Goal: Ask a question

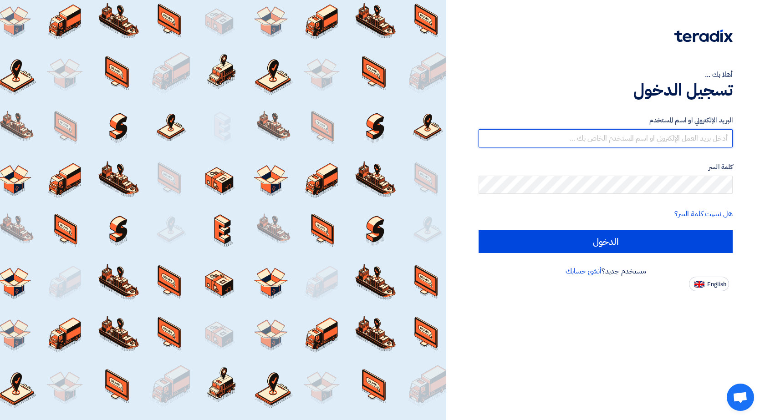
type input "[EMAIL_ADDRESS][DOMAIN_NAME]"
click at [741, 104] on div "أهلا بك ... تسجيل الدخول البريد الإلكتروني او اسم المستخدم [EMAIL_ADDRESS][DOMA…" at bounding box center [605, 145] width 305 height 291
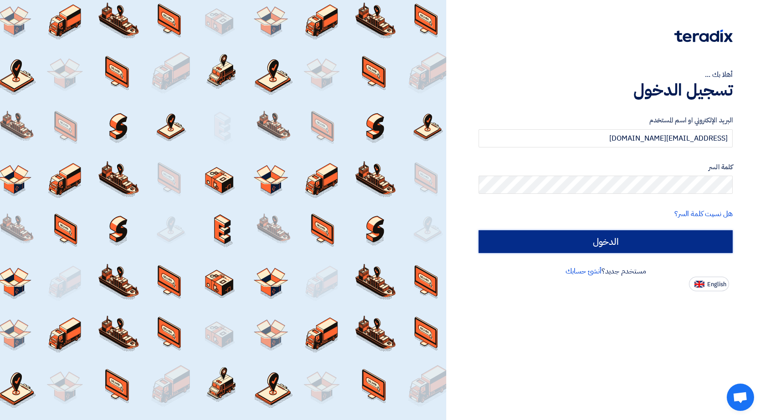
click at [606, 239] on input "الدخول" at bounding box center [605, 241] width 254 height 23
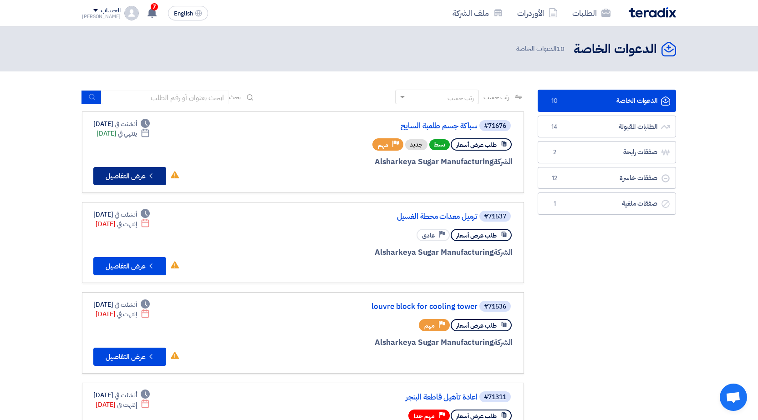
click at [138, 176] on button "Check details عرض التفاصيل" at bounding box center [129, 176] width 73 height 18
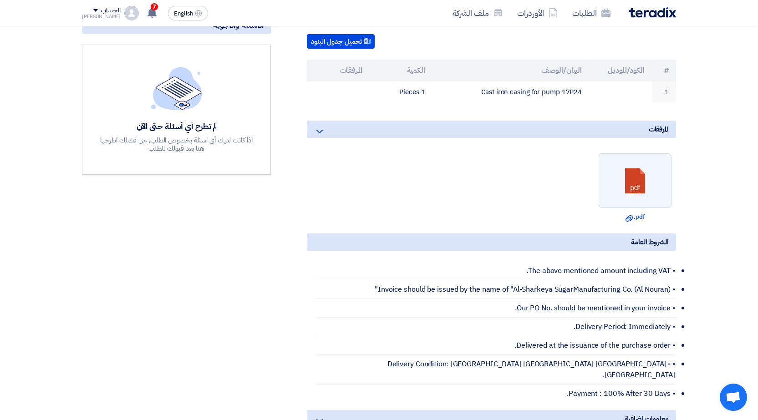
scroll to position [228, 0]
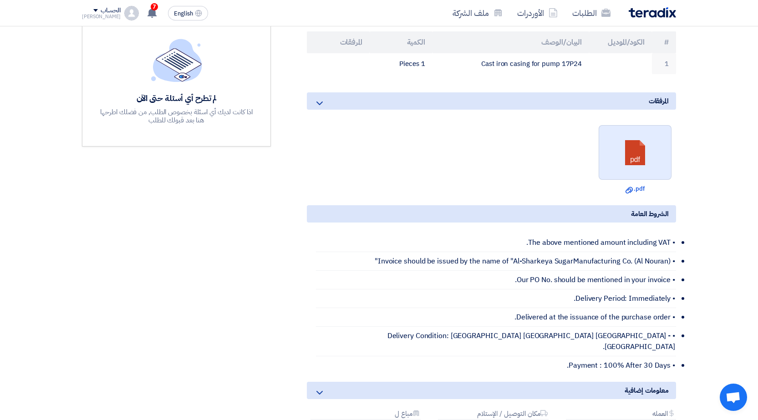
click at [638, 157] on link at bounding box center [635, 153] width 73 height 55
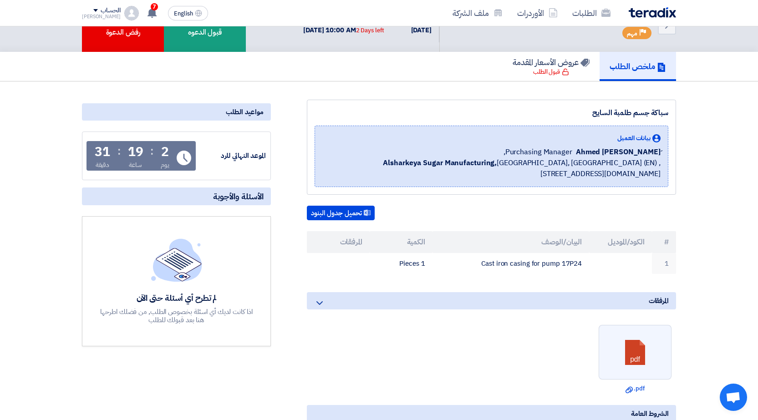
scroll to position [0, 0]
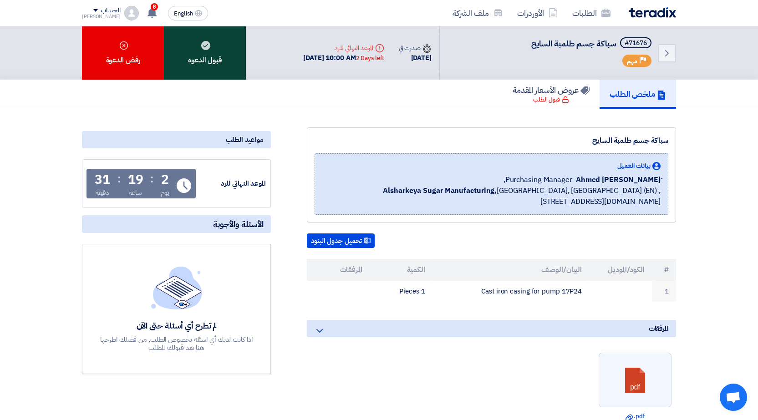
click at [213, 57] on div "قبول الدعوه" at bounding box center [205, 52] width 82 height 53
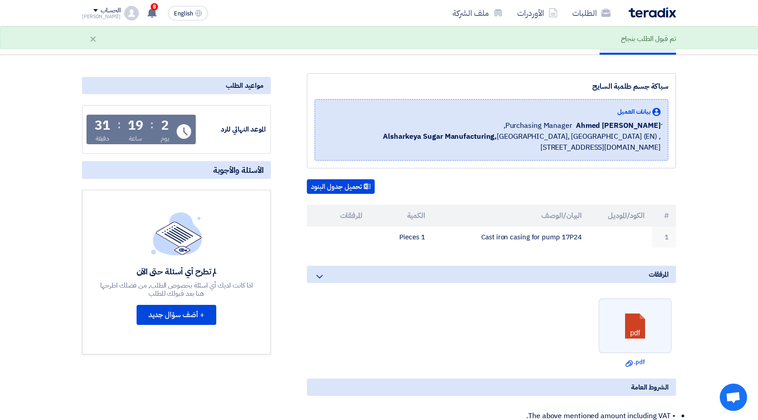
scroll to position [182, 0]
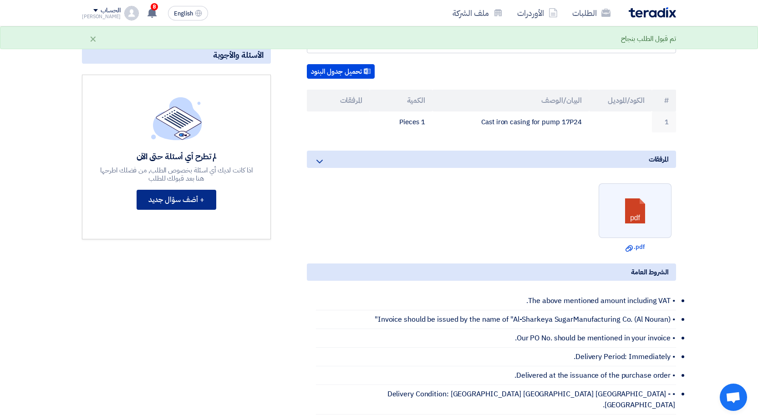
click at [171, 194] on button "+ أضف سؤال جديد" at bounding box center [177, 200] width 80 height 20
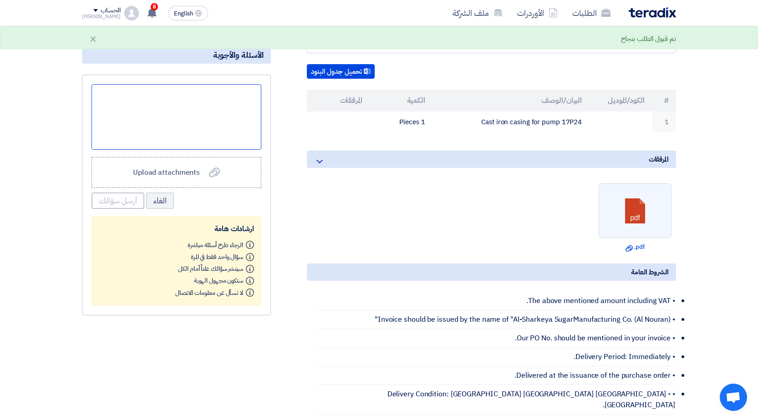
click at [205, 121] on div at bounding box center [176, 117] width 170 height 66
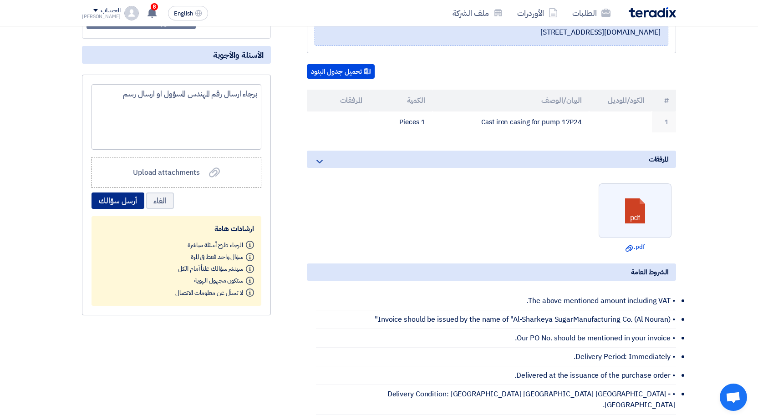
click at [107, 198] on button "أرسل سؤالك" at bounding box center [117, 201] width 53 height 16
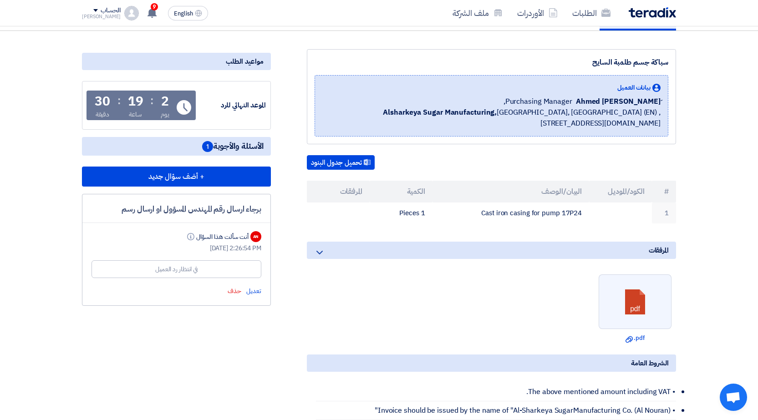
scroll to position [0, 0]
